Goal: Task Accomplishment & Management: Use online tool/utility

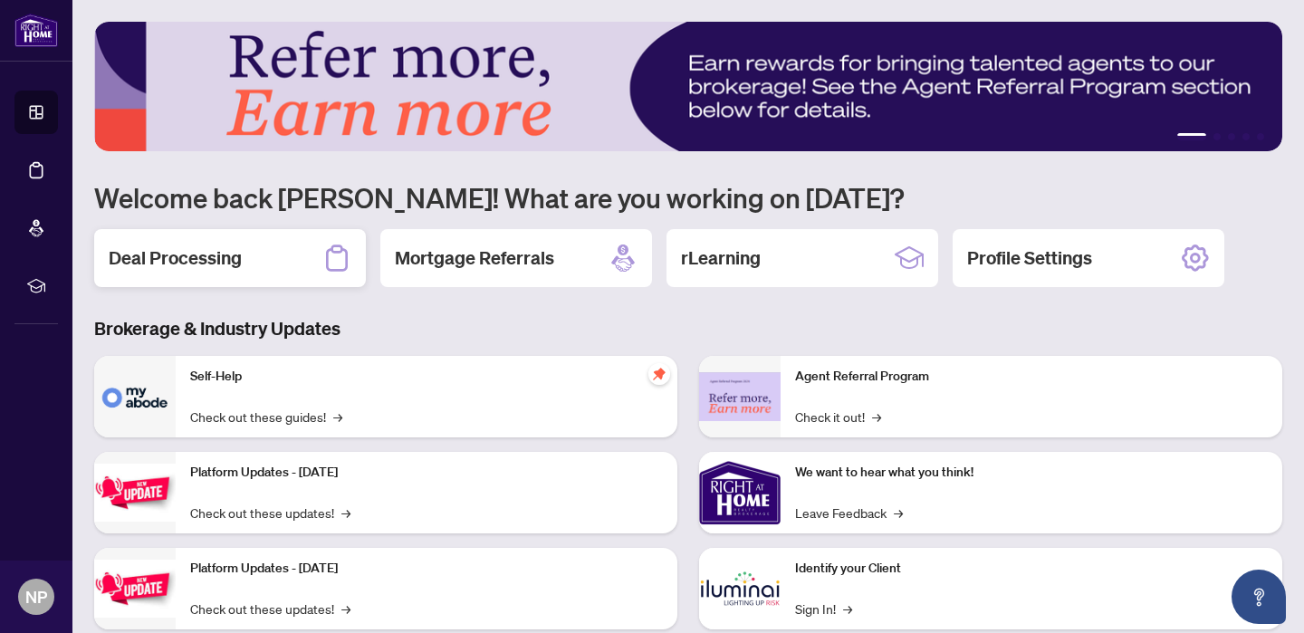
click at [248, 256] on div "Deal Processing" at bounding box center [230, 258] width 272 height 58
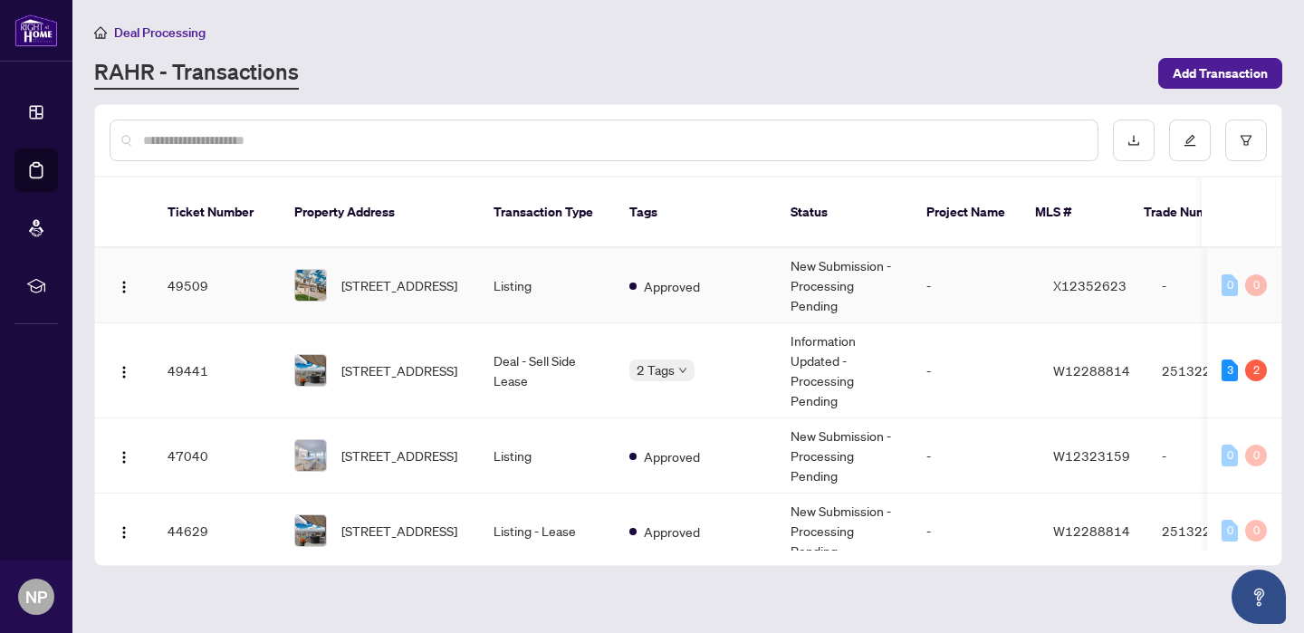
click at [400, 280] on span "[STREET_ADDRESS]" at bounding box center [399, 285] width 116 height 20
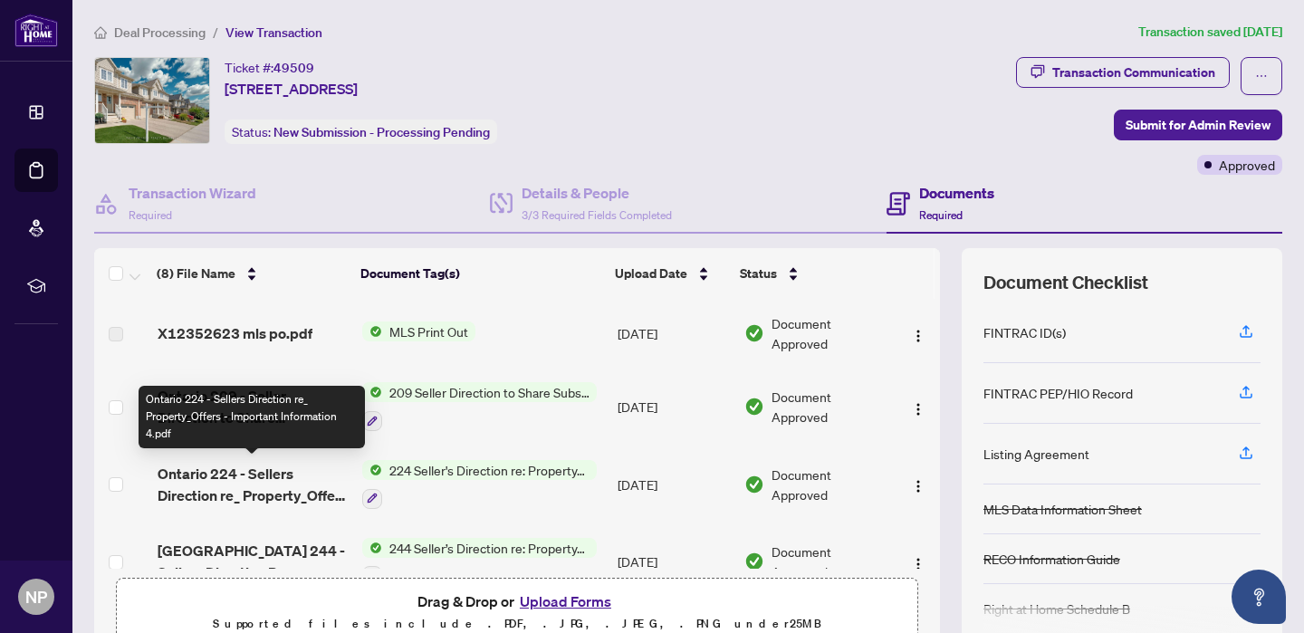
click at [207, 473] on span "Ontario 224 - Sellers Direction re_ Property_Offers - Important Information 4.p…" at bounding box center [253, 484] width 190 height 43
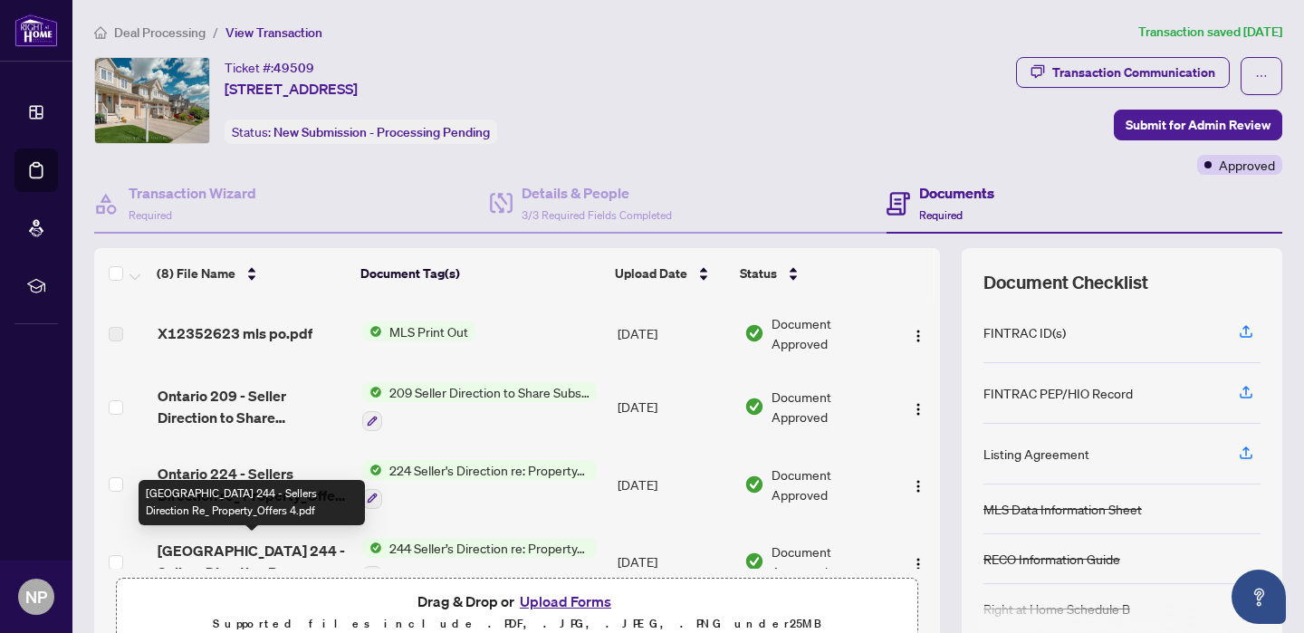
click at [223, 548] on span "[GEOGRAPHIC_DATA] 244 - Sellers Direction Re_ Property_Offers 4.pdf" at bounding box center [253, 561] width 190 height 43
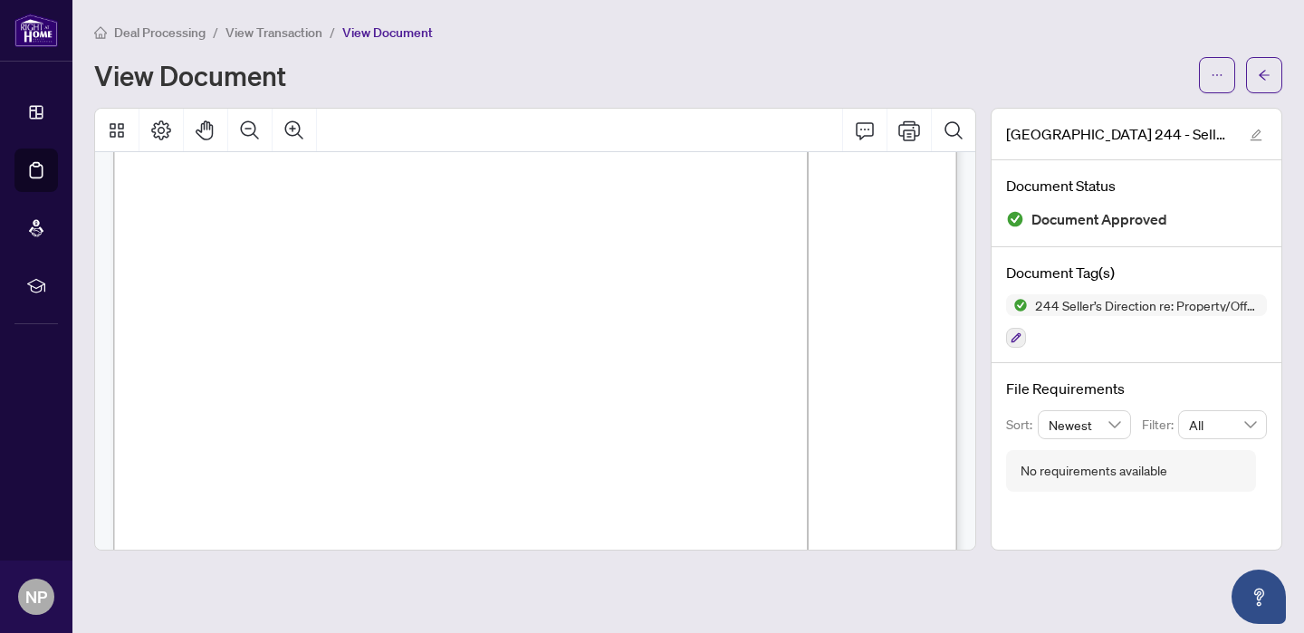
scroll to position [289, 0]
